Goal: Task Accomplishment & Management: Complete application form

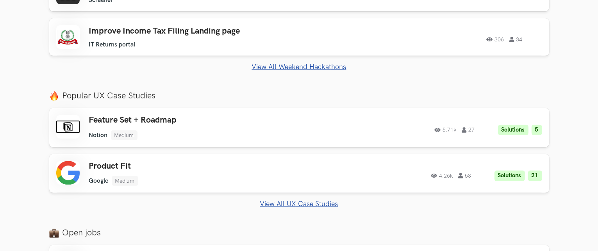
scroll to position [349, 0]
click at [440, 131] on icon at bounding box center [439, 130] width 8 height 5
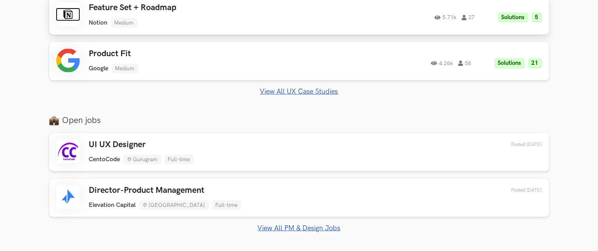
scroll to position [526, 0]
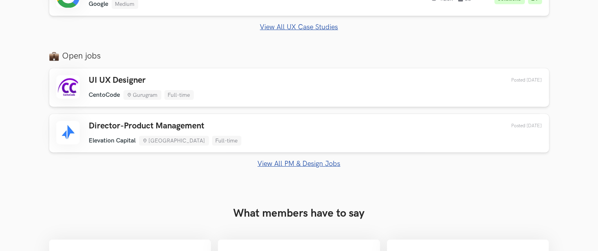
click at [322, 163] on link "View All PM & Design Jobs" at bounding box center [299, 164] width 500 height 8
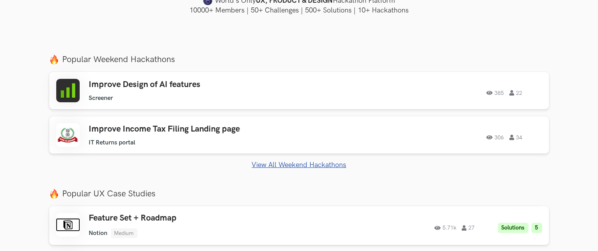
scroll to position [251, 0]
click at [307, 164] on link "View All Weekend Hackathons" at bounding box center [299, 165] width 500 height 8
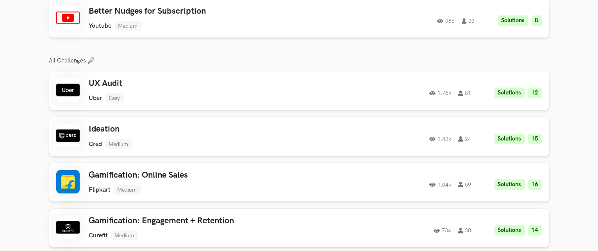
scroll to position [1117, 0]
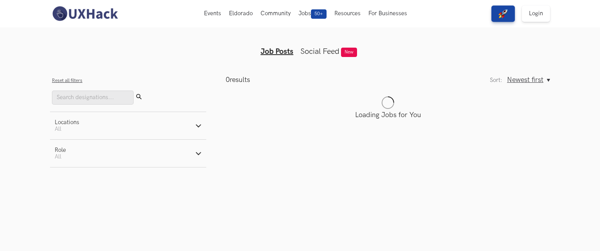
click at [190, 126] on button "Locations Active filters: All" at bounding box center [128, 125] width 156 height 27
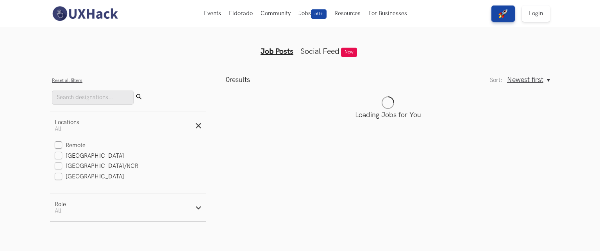
click at [58, 147] on label "Remote" at bounding box center [70, 146] width 31 height 8
click at [58, 147] on input "Remote" at bounding box center [58, 145] width 7 height 7
checkbox input "true"
click at [57, 153] on label "Bengaluru" at bounding box center [89, 156] width 69 height 8
click at [57, 153] on input "Bengaluru" at bounding box center [58, 156] width 7 height 7
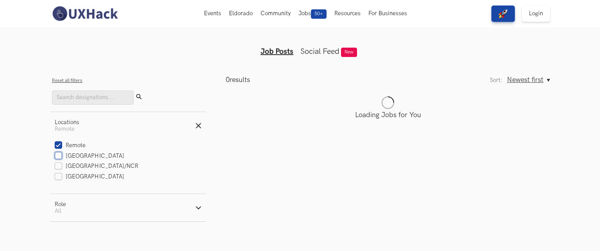
checkbox input "true"
click at [162, 214] on button "Role Active filters: All" at bounding box center [128, 207] width 156 height 27
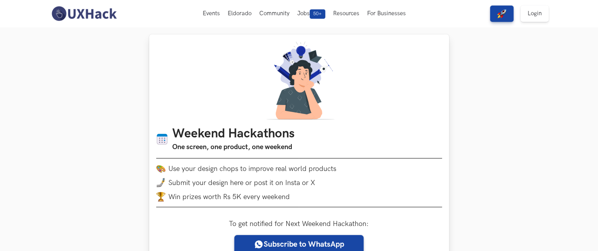
click at [325, 93] on img at bounding box center [299, 80] width 75 height 78
click at [327, 167] on li "Use your design chops to improve real world products" at bounding box center [299, 168] width 286 height 9
